Goal: Task Accomplishment & Management: Use online tool/utility

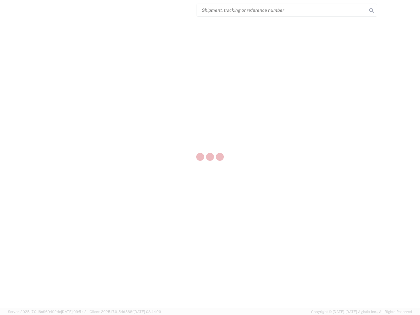
select select "US"
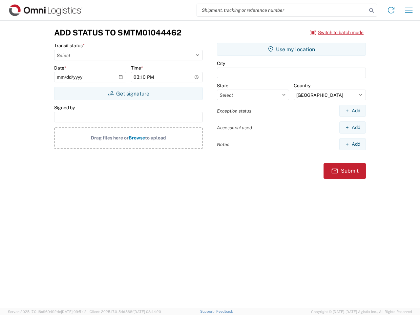
click at [282, 10] on input "search" at bounding box center [282, 10] width 170 height 12
click at [371, 11] on icon at bounding box center [371, 10] width 9 height 9
click at [391, 10] on icon at bounding box center [391, 10] width 11 height 11
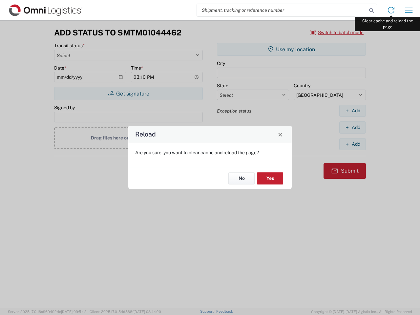
click at [409, 10] on div "Reload Are you sure, you want to clear cache and reload the page? No Yes" at bounding box center [210, 157] width 420 height 315
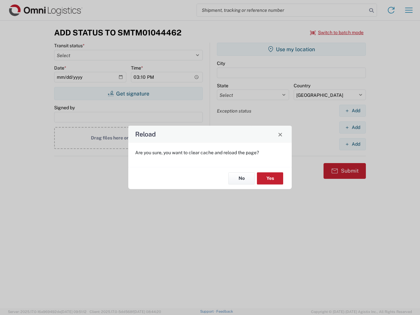
click at [337, 32] on div "Reload Are you sure, you want to clear cache and reload the page? No Yes" at bounding box center [210, 157] width 420 height 315
click at [128, 94] on div "Reload Are you sure, you want to clear cache and reload the page? No Yes" at bounding box center [210, 157] width 420 height 315
click at [291, 49] on div "Reload Are you sure, you want to clear cache and reload the page? No Yes" at bounding box center [210, 157] width 420 height 315
click at [352, 111] on div "Reload Are you sure, you want to clear cache and reload the page? No Yes" at bounding box center [210, 157] width 420 height 315
click at [352, 127] on div "Reload Are you sure, you want to clear cache and reload the page? No Yes" at bounding box center [210, 157] width 420 height 315
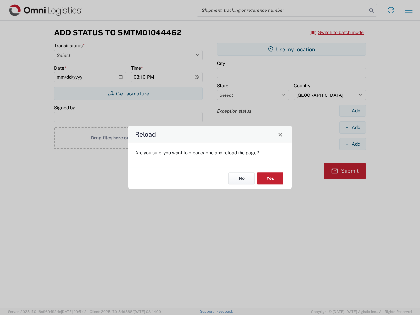
click at [352, 144] on div "Reload Are you sure, you want to clear cache and reload the page? No Yes" at bounding box center [210, 157] width 420 height 315
